Goal: Navigation & Orientation: Find specific page/section

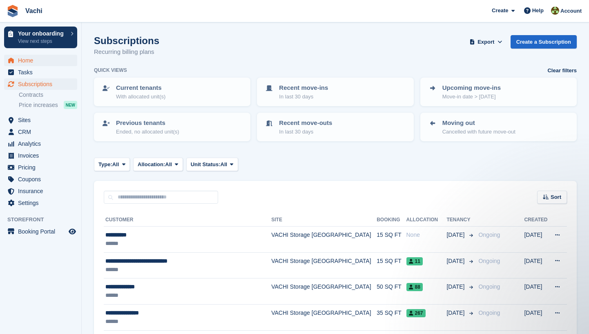
click at [25, 62] on span "Home" at bounding box center [42, 60] width 49 height 11
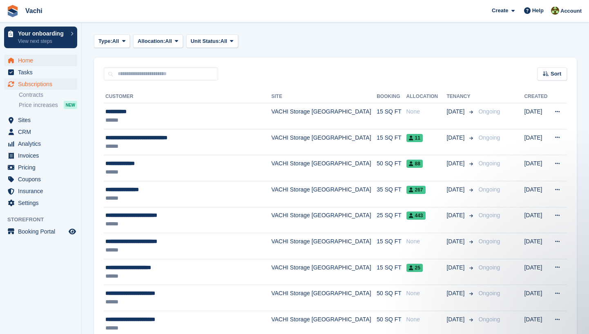
click at [34, 58] on span "Home" at bounding box center [42, 60] width 49 height 11
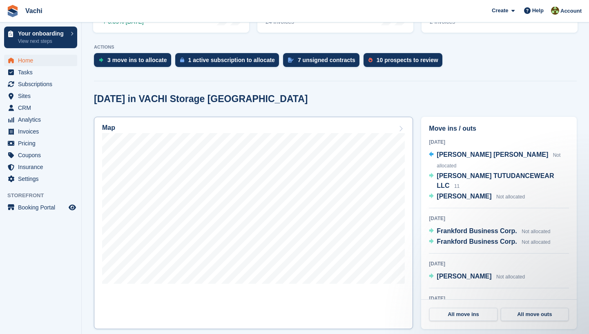
scroll to position [174, 0]
click at [30, 60] on span "Home" at bounding box center [42, 60] width 49 height 11
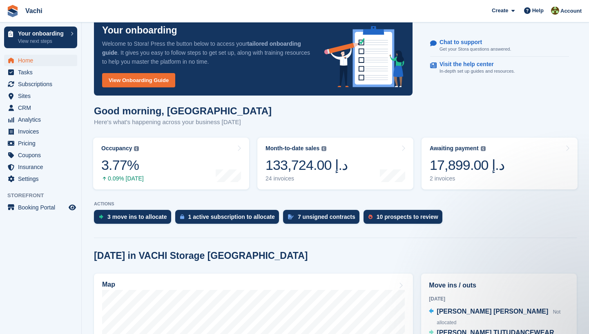
scroll to position [16, 0]
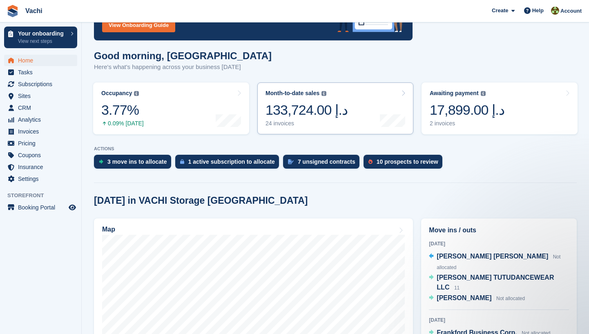
scroll to position [78, 0]
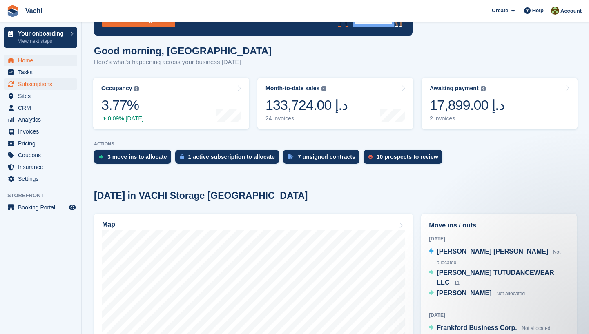
click at [45, 84] on span "Subscriptions" at bounding box center [42, 83] width 49 height 11
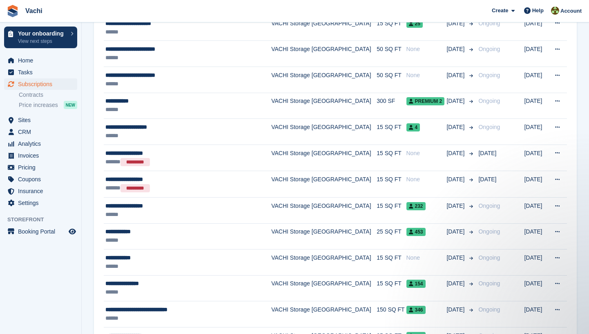
scroll to position [372, 0]
